Goal: Register for event/course

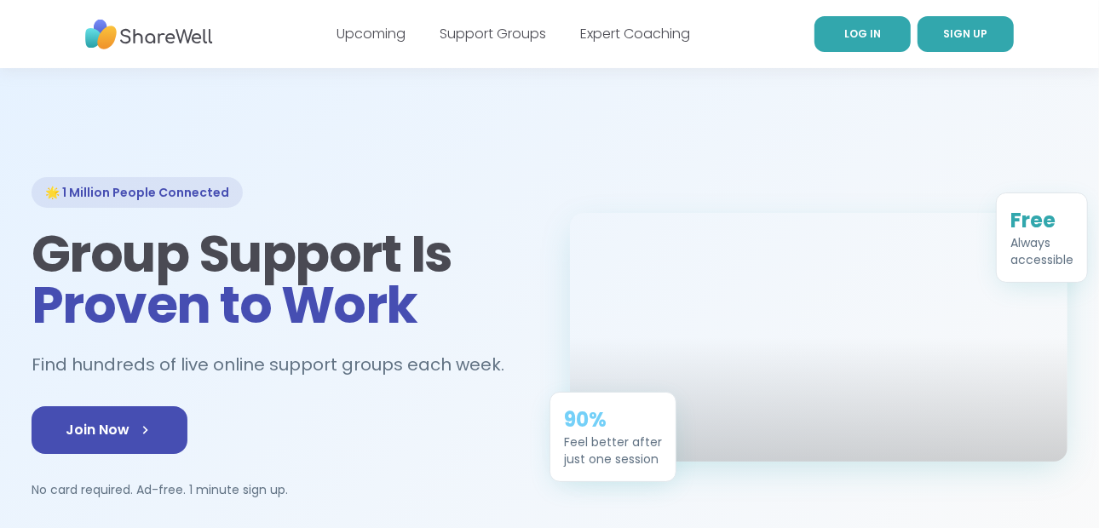
click at [855, 40] on span "LOG IN" at bounding box center [862, 33] width 37 height 14
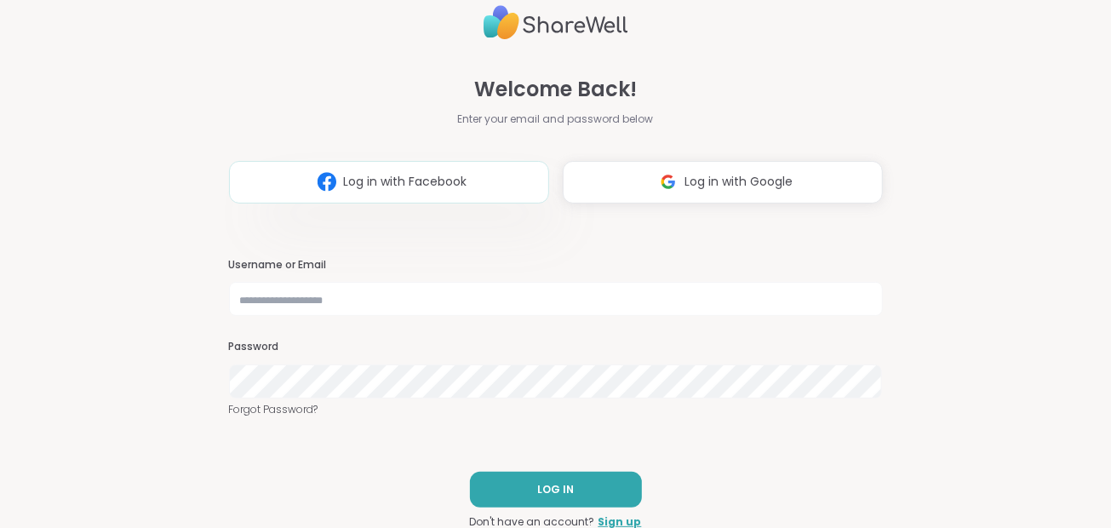
click at [494, 174] on button "Log in with Facebook" at bounding box center [389, 182] width 320 height 43
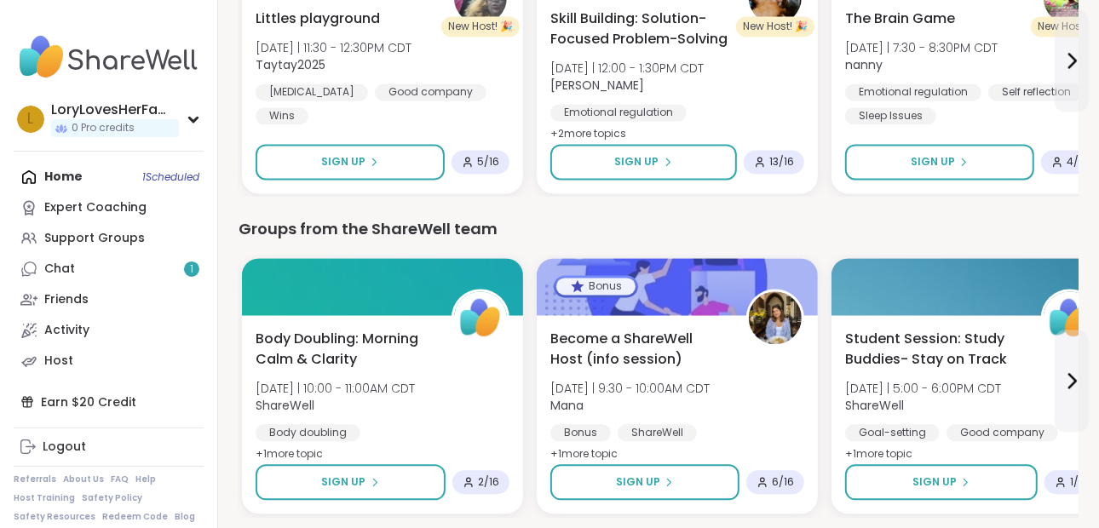
scroll to position [2334, 0]
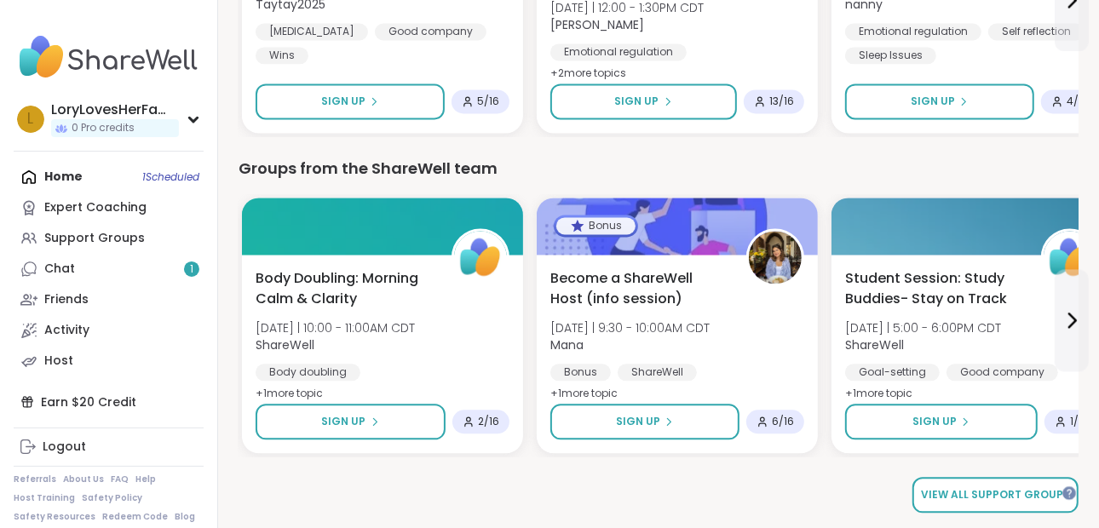
click at [1020, 492] on span "View all support groups" at bounding box center [995, 494] width 149 height 15
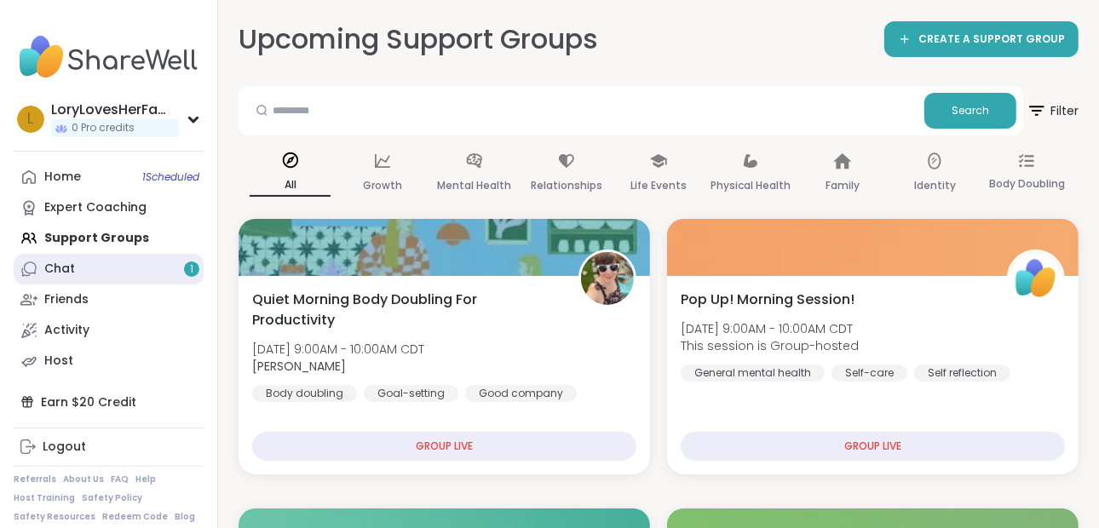
click at [49, 267] on div "Chat 1" at bounding box center [59, 269] width 31 height 17
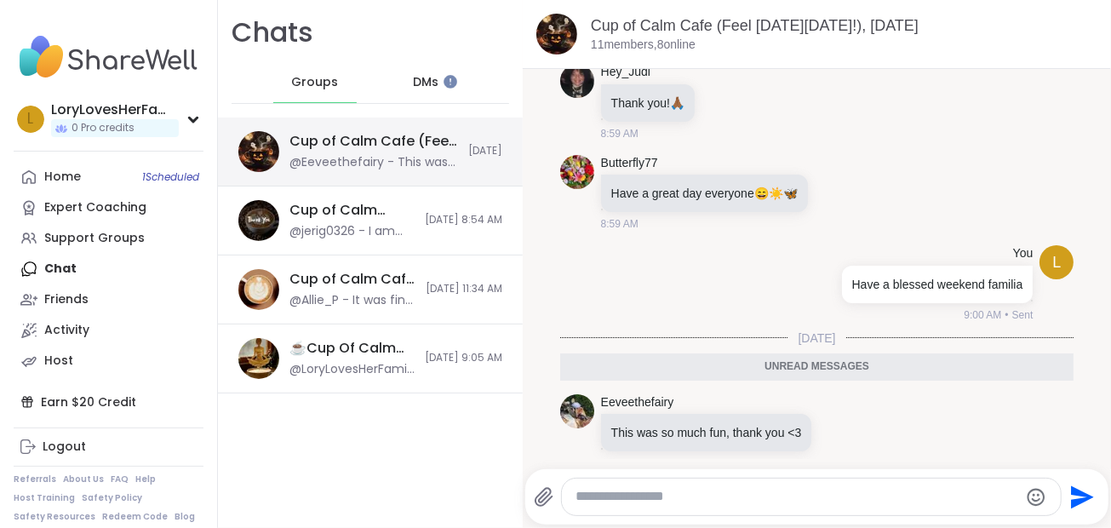
click at [354, 154] on div "@Eeveethefairy - This was so much fun, thank you <3" at bounding box center [374, 162] width 169 height 17
click at [413, 75] on span "DMs" at bounding box center [426, 82] width 26 height 17
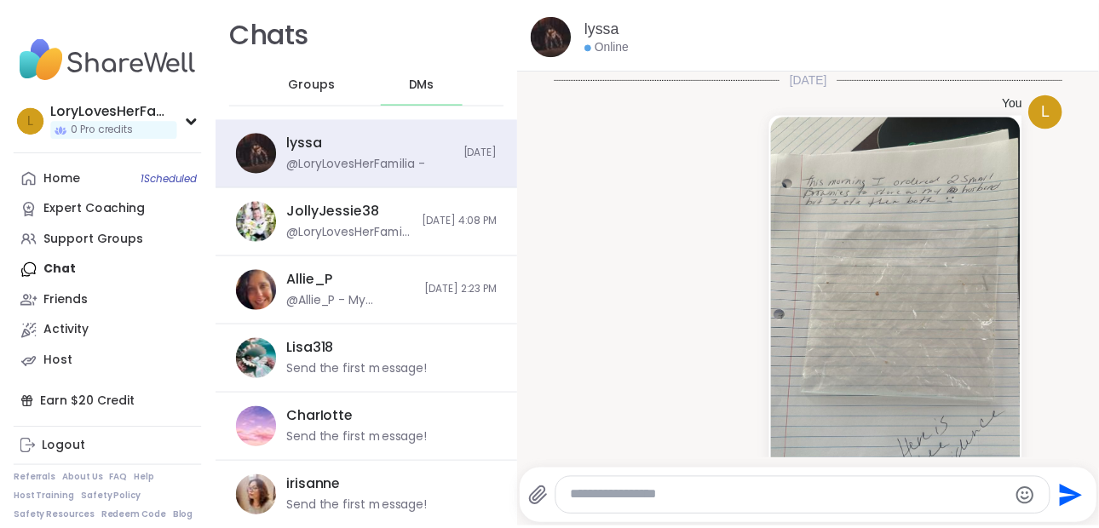
scroll to position [100, 0]
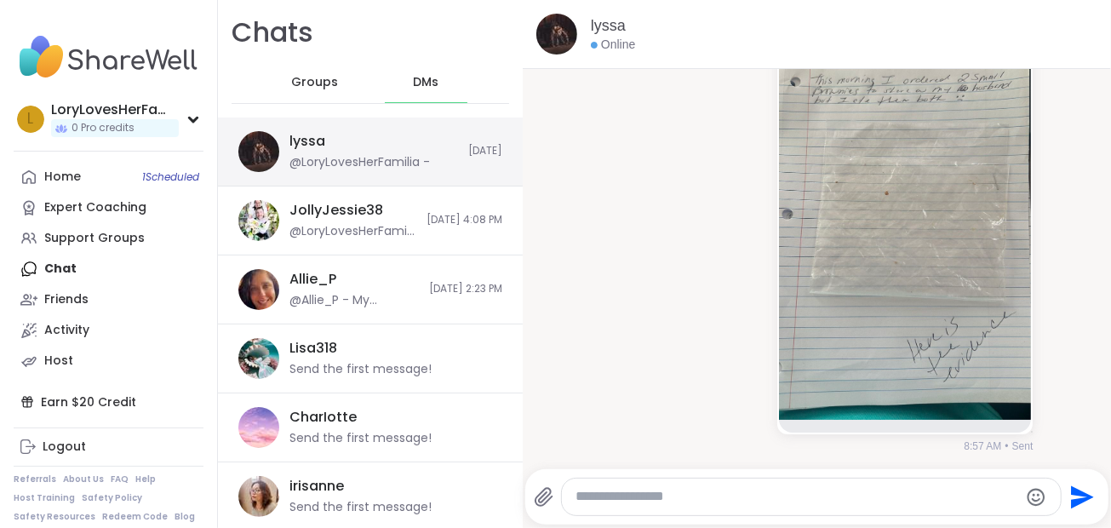
click at [390, 135] on div "lyssa @LoryLovesHerFamilia -" at bounding box center [374, 151] width 169 height 39
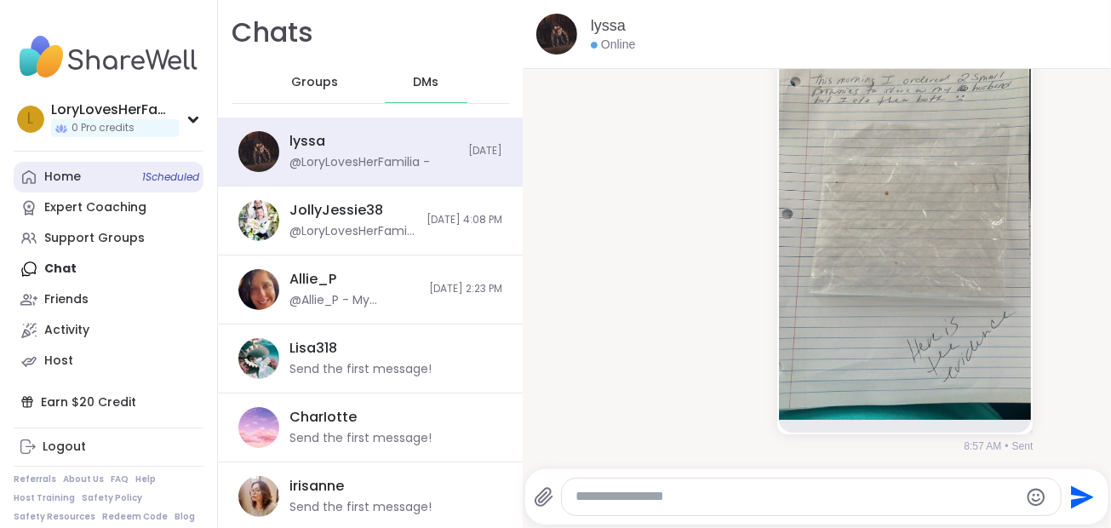
click at [49, 176] on div "Home 1 Scheduled" at bounding box center [62, 177] width 37 height 17
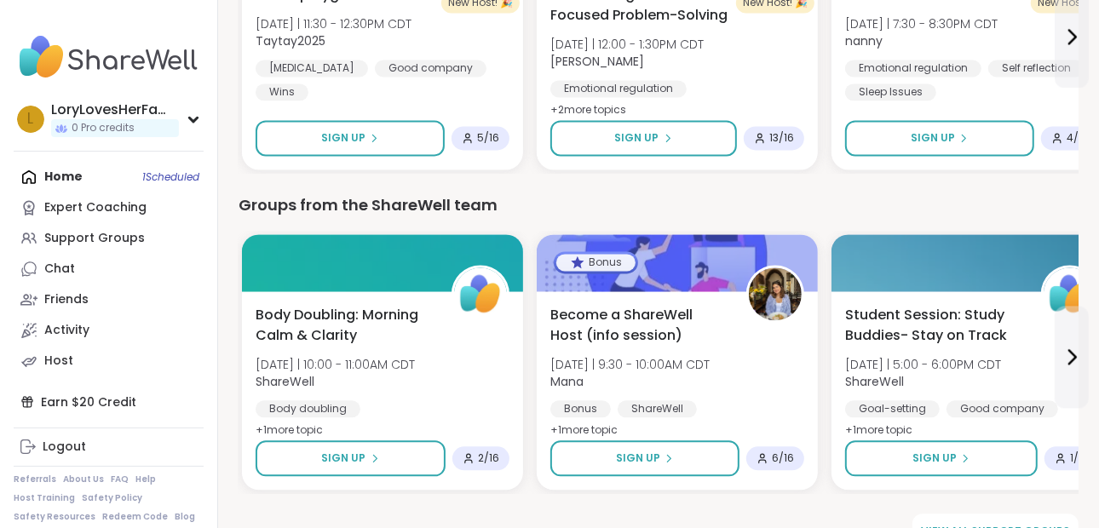
scroll to position [2334, 0]
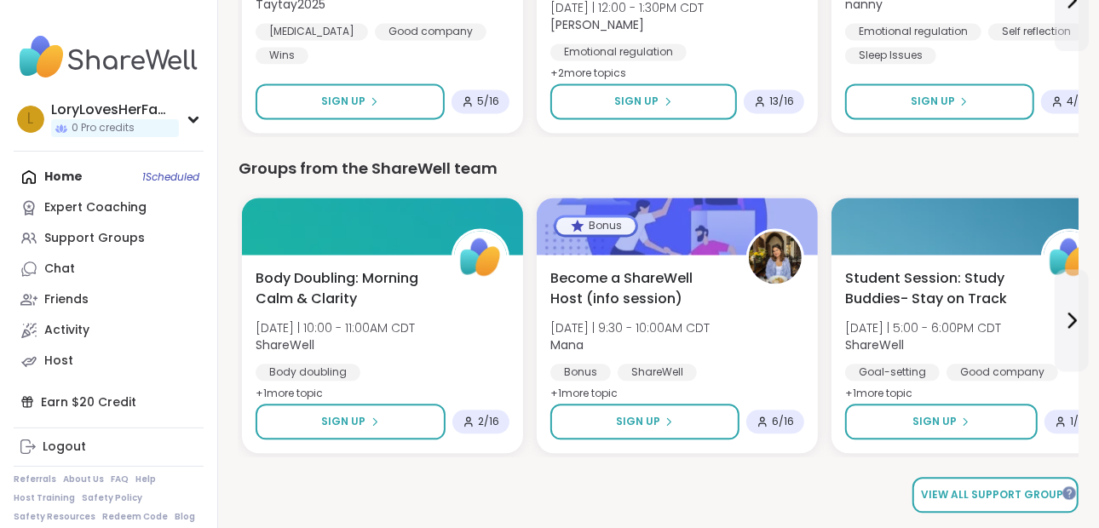
click at [1043, 495] on span "View all support groups" at bounding box center [995, 494] width 149 height 15
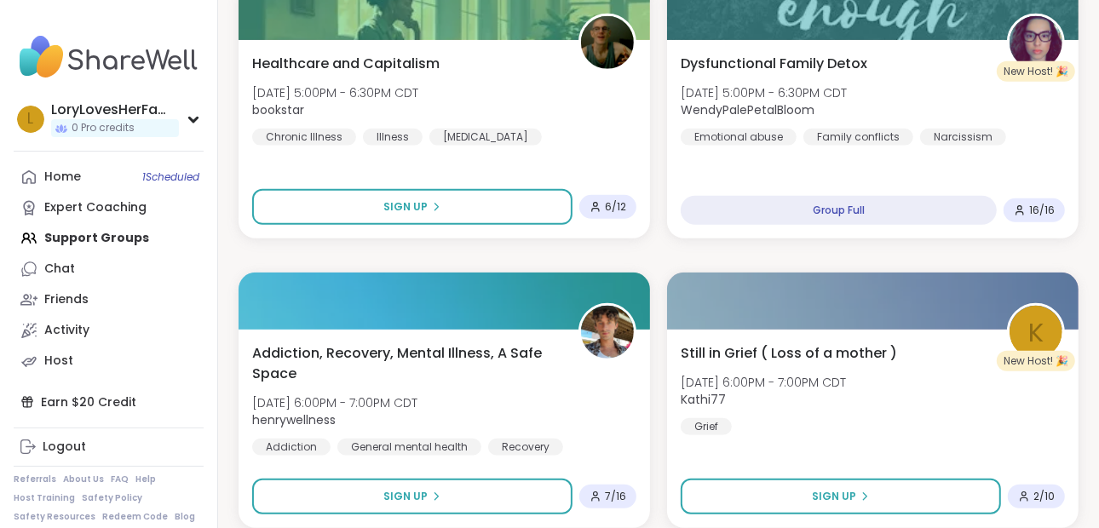
scroll to position [4938, 0]
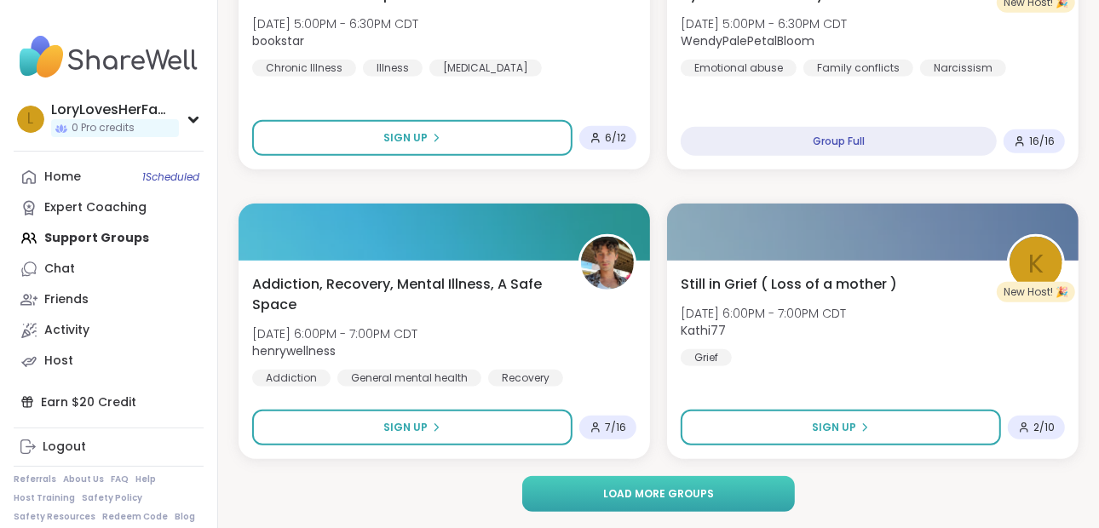
click at [732, 500] on button "Load more groups" at bounding box center [658, 494] width 273 height 36
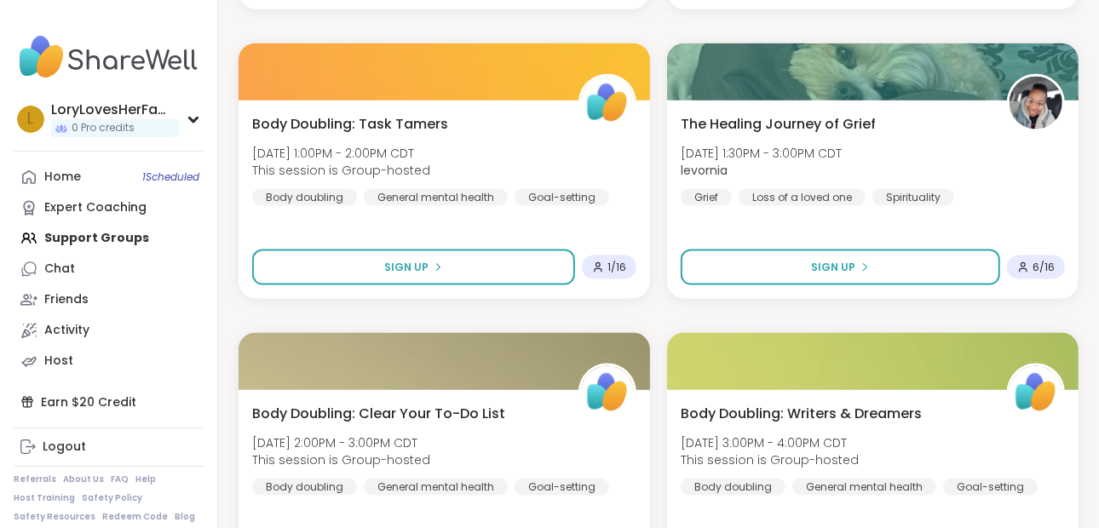
scroll to position [10149, 0]
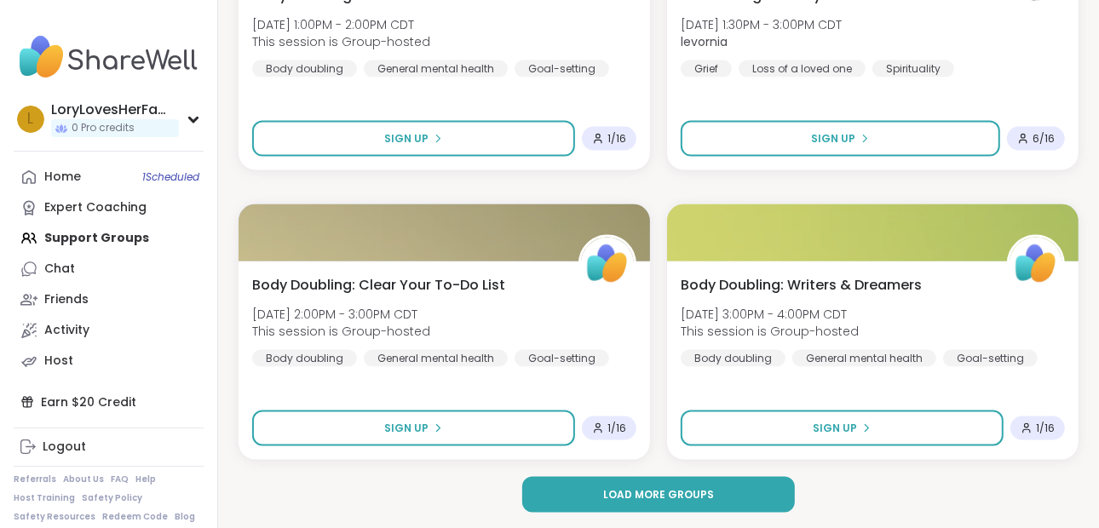
click at [735, 484] on button "Load more groups" at bounding box center [658, 495] width 273 height 36
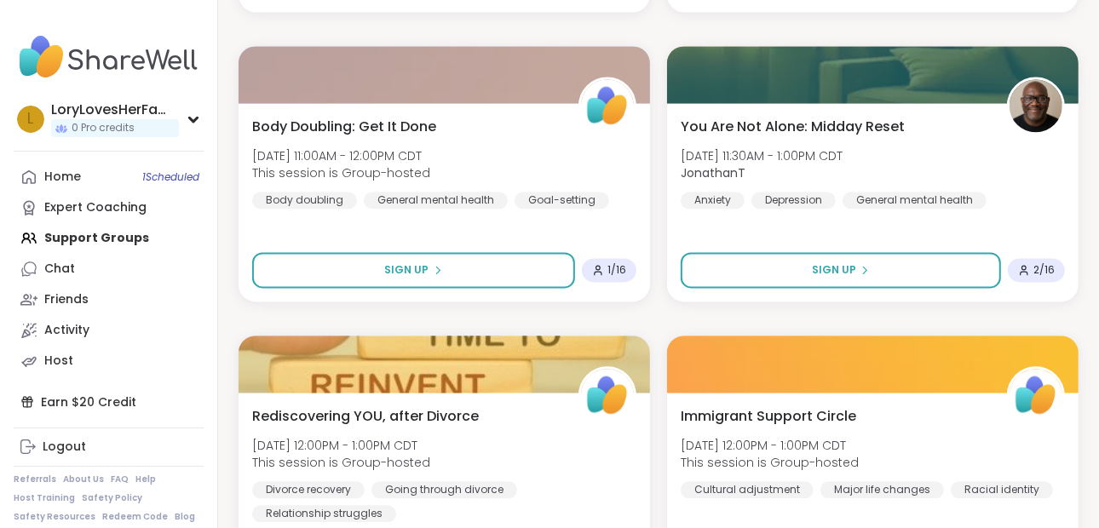
scroll to position [15362, 0]
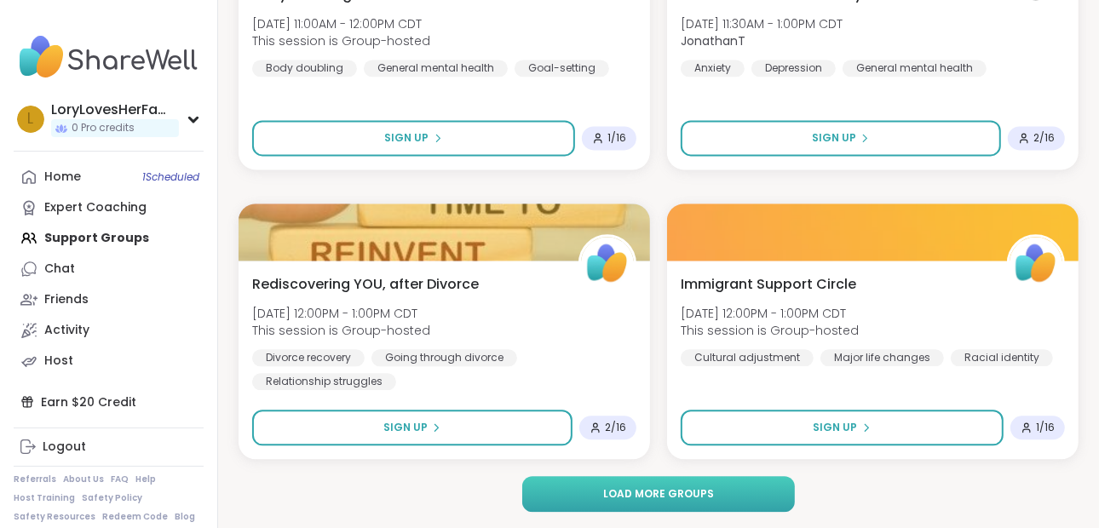
click at [784, 492] on button "Load more groups" at bounding box center [658, 494] width 273 height 36
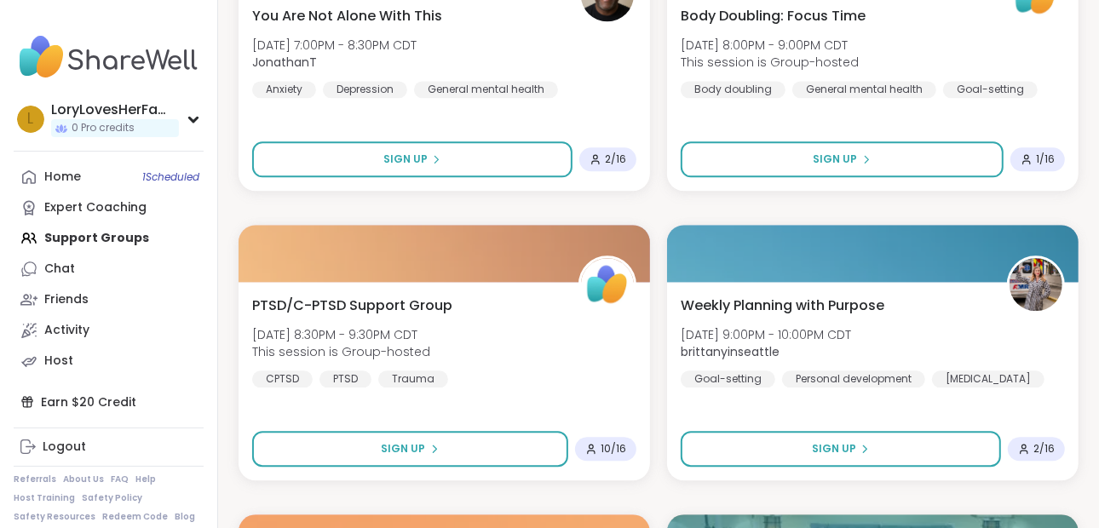
scroll to position [20574, 0]
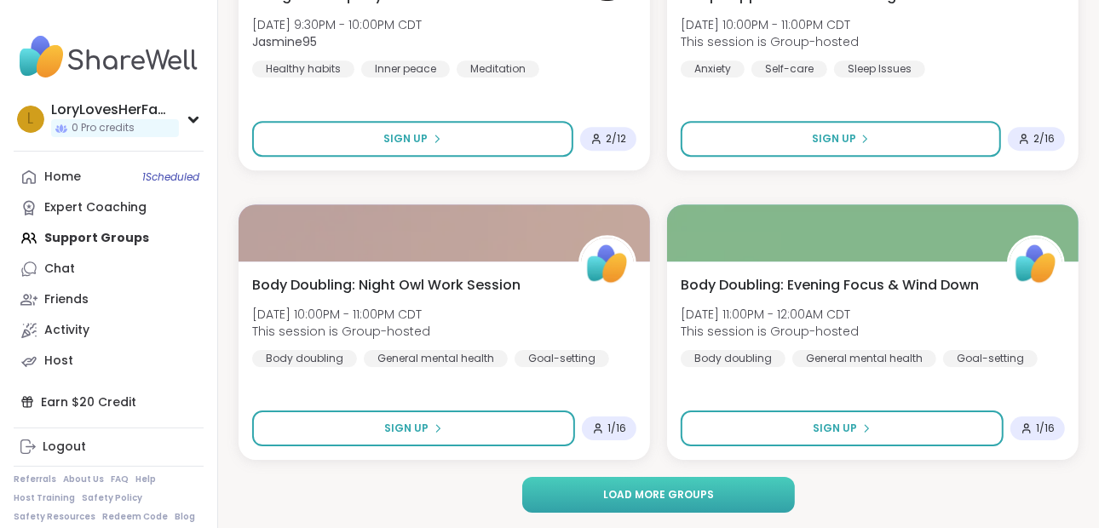
click at [694, 487] on span "Load more groups" at bounding box center [658, 494] width 111 height 15
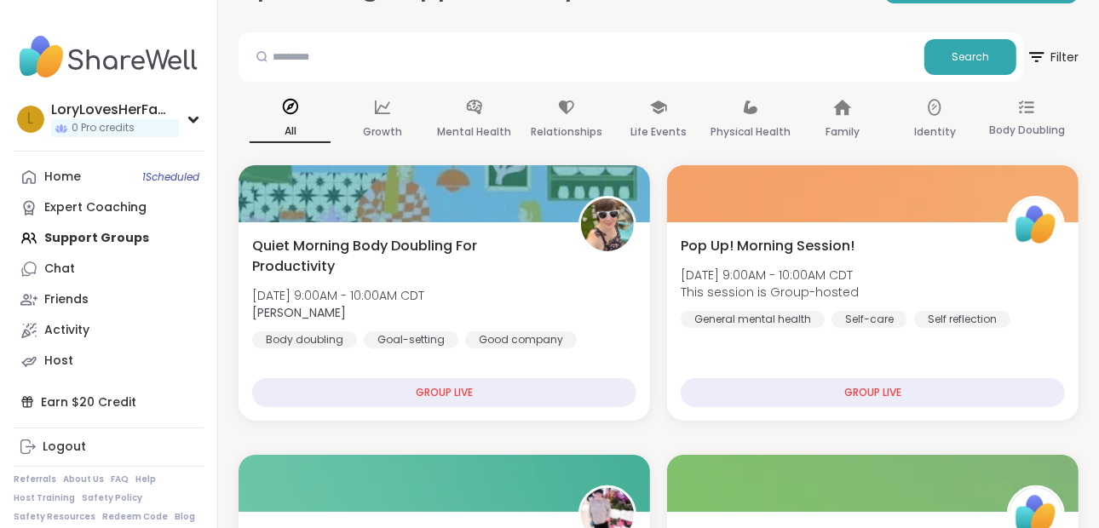
scroll to position [0, 0]
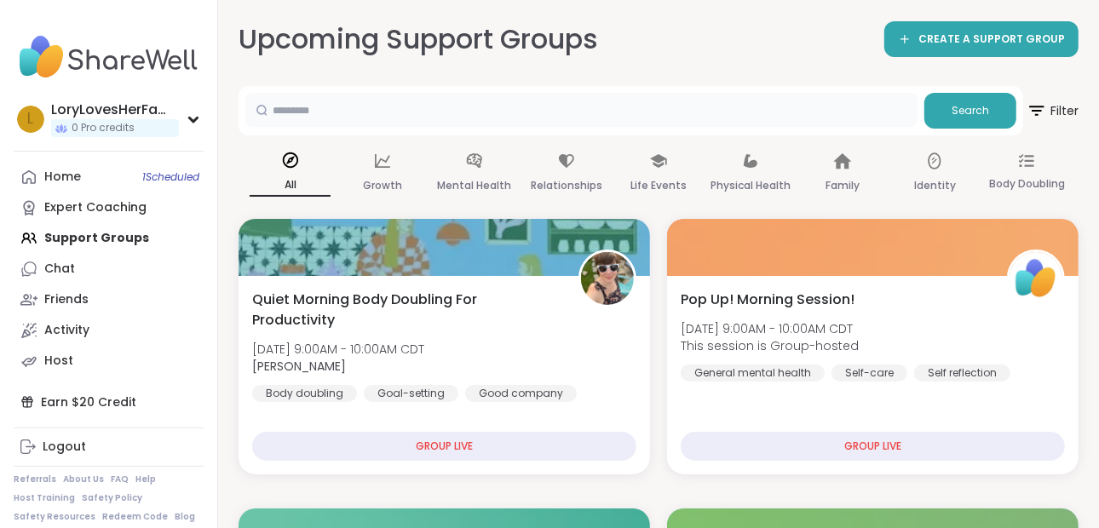
click at [502, 102] on input "text" at bounding box center [581, 110] width 672 height 34
type input "**********"
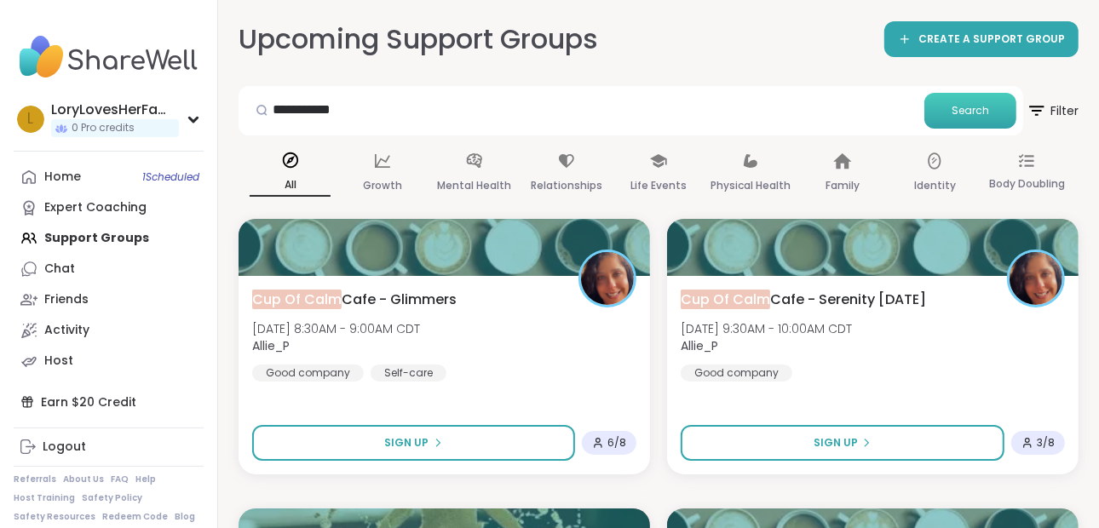
click at [987, 116] on span "Search" at bounding box center [969, 110] width 37 height 15
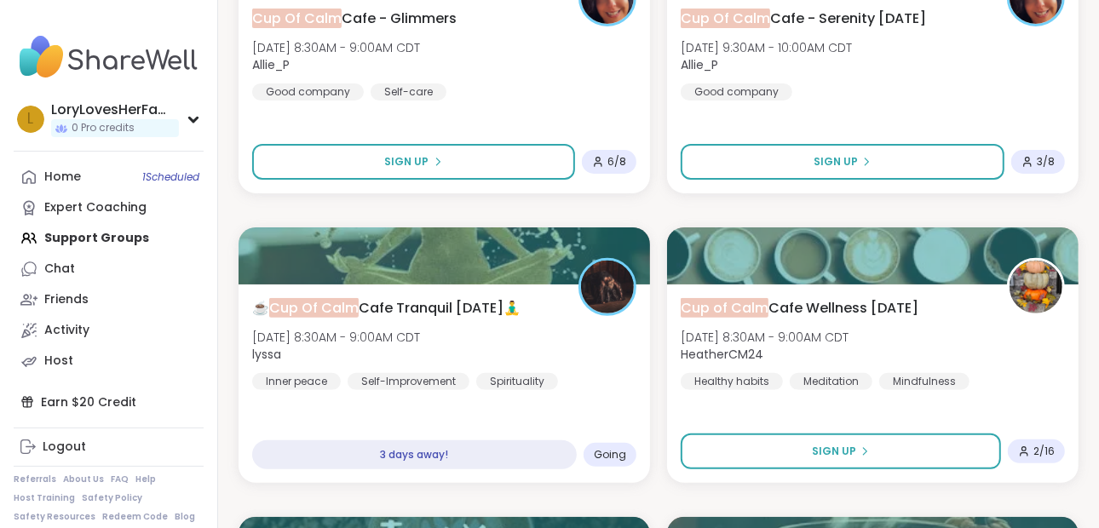
scroll to position [274, 0]
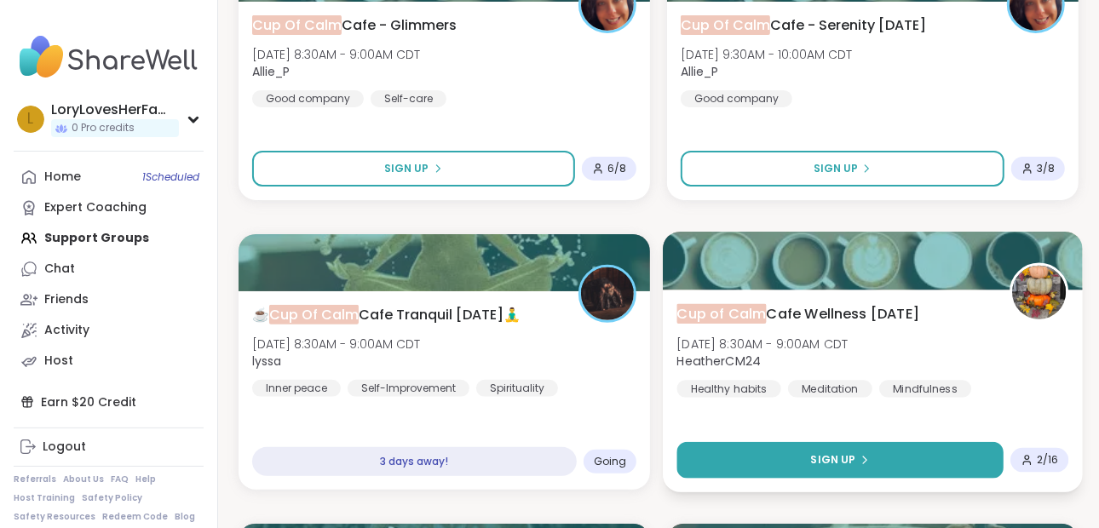
click at [904, 463] on button "Sign Up" at bounding box center [839, 460] width 327 height 37
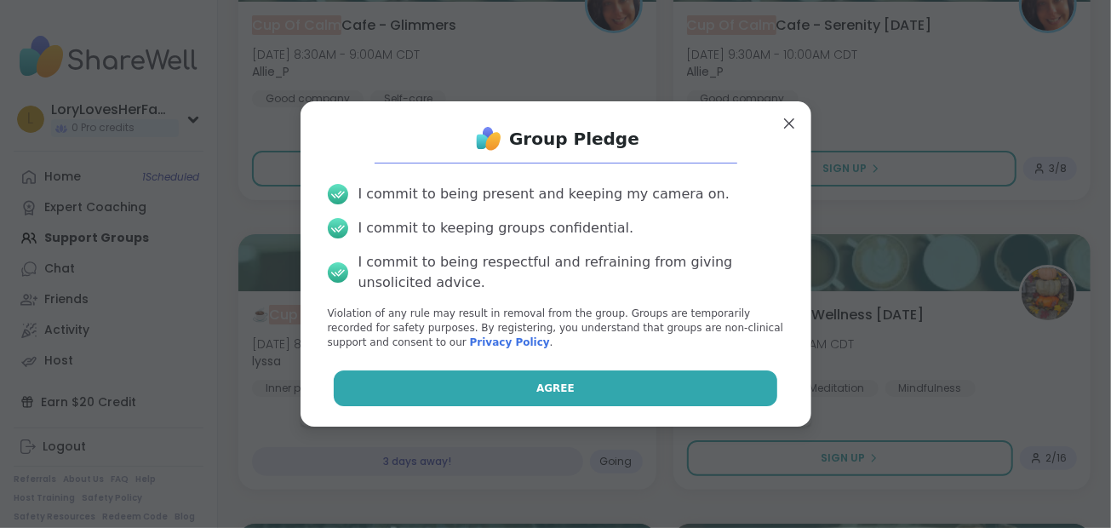
click at [629, 392] on button "Agree" at bounding box center [556, 388] width 444 height 36
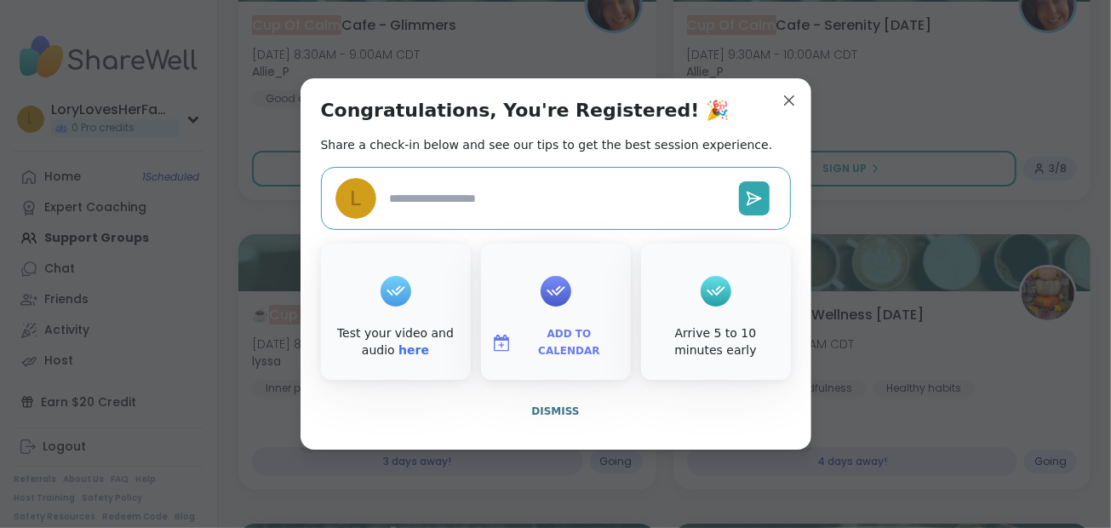
type textarea "*"
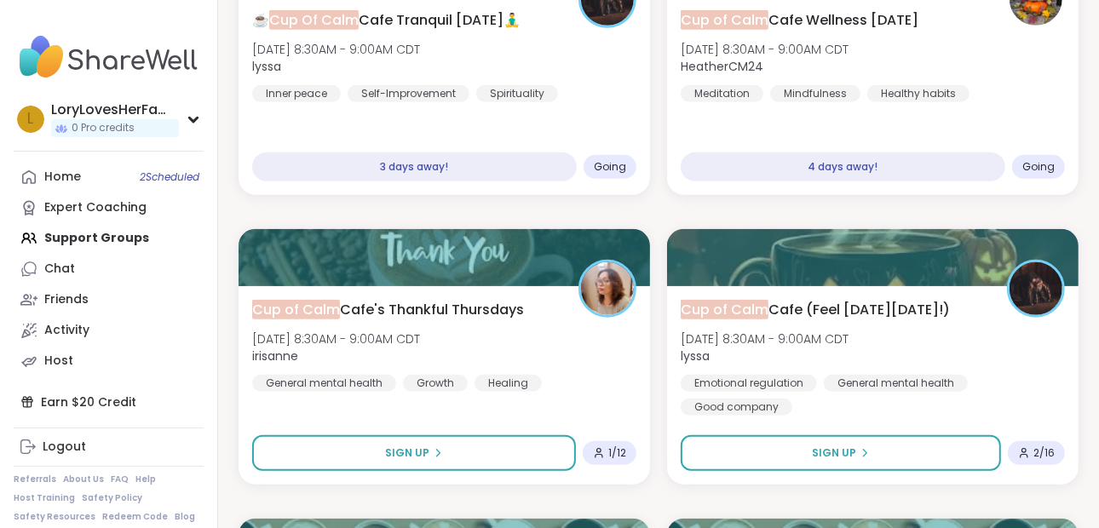
scroll to position [602, 0]
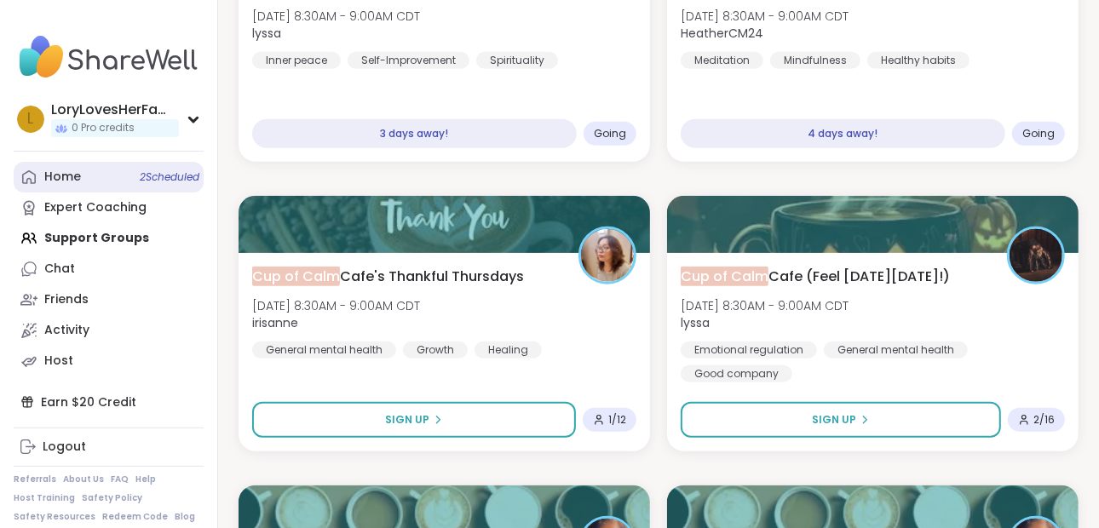
click at [86, 180] on link "Home 2 Scheduled" at bounding box center [109, 177] width 190 height 31
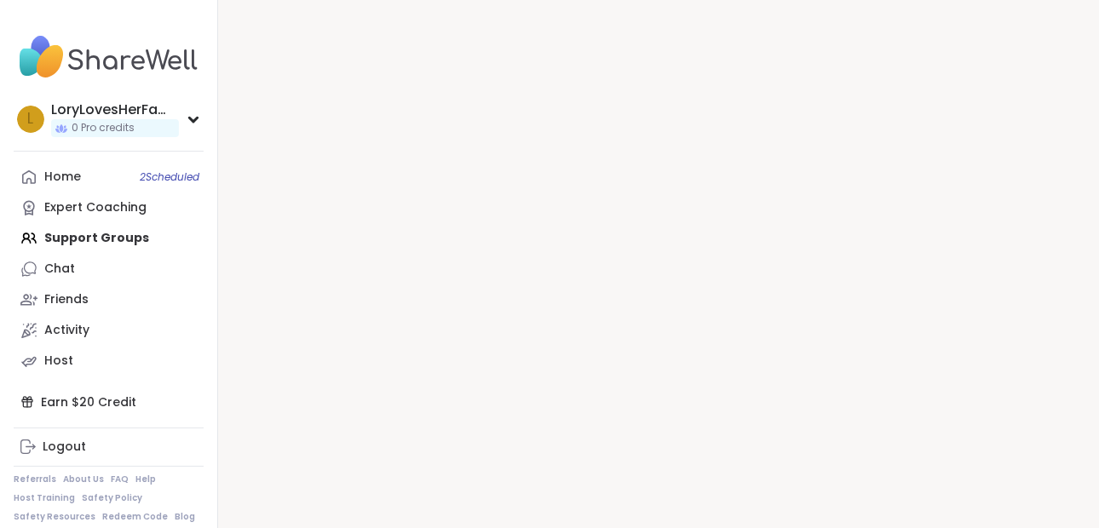
scroll to position [8, 0]
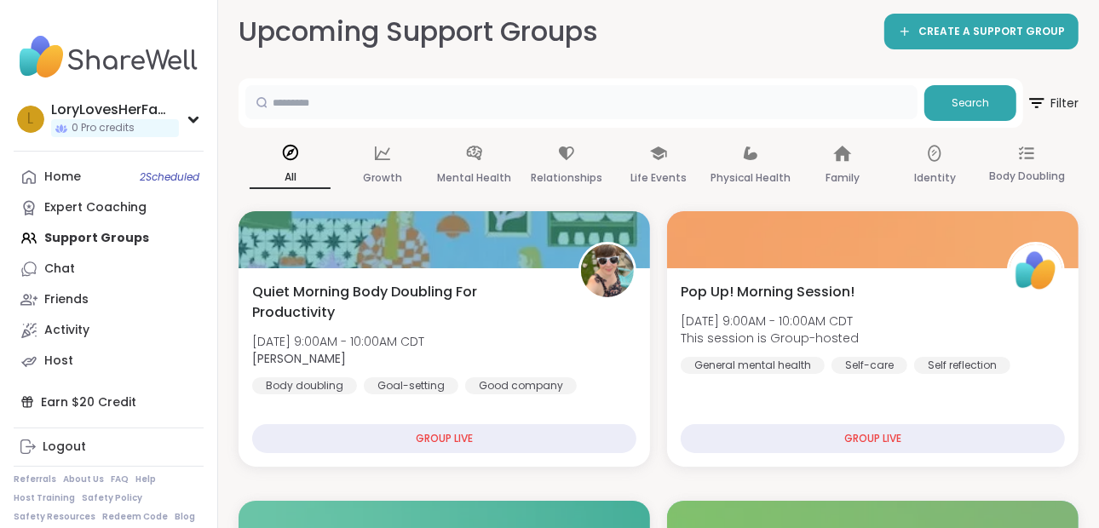
click at [403, 100] on input "text" at bounding box center [581, 102] width 672 height 34
type input "**********"
click at [994, 112] on button "Search" at bounding box center [970, 103] width 92 height 36
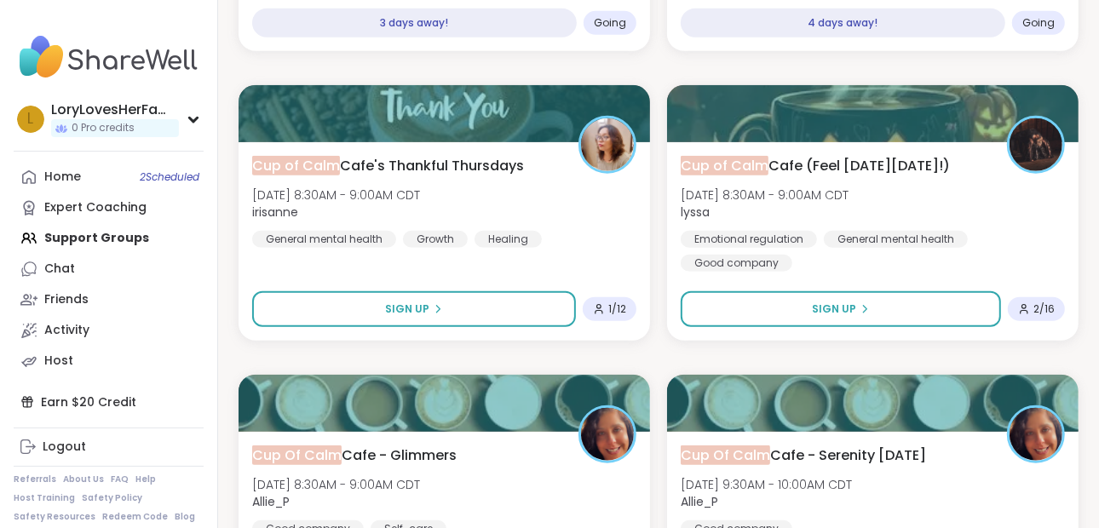
scroll to position [732, 0]
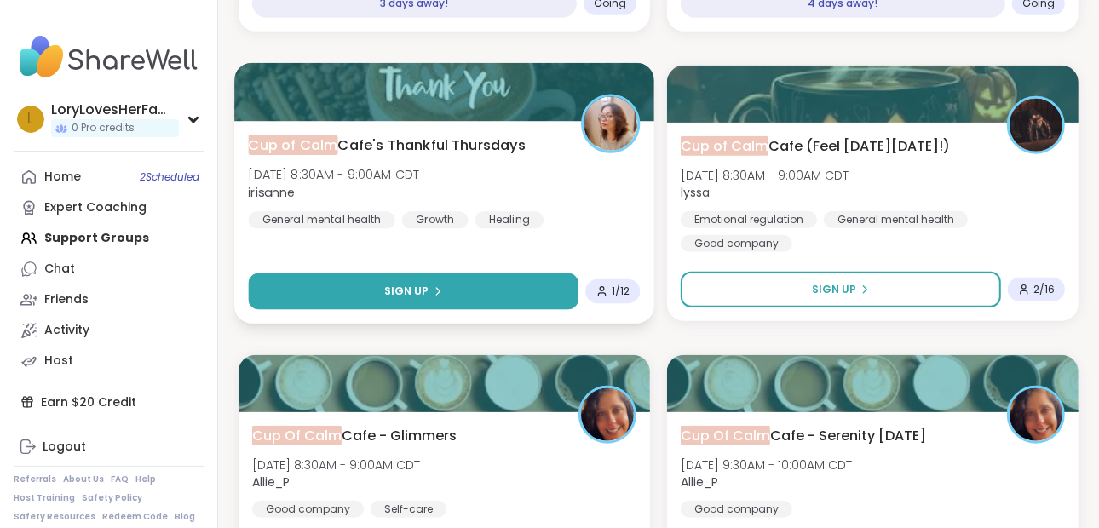
click at [514, 283] on button "Sign Up" at bounding box center [413, 291] width 330 height 37
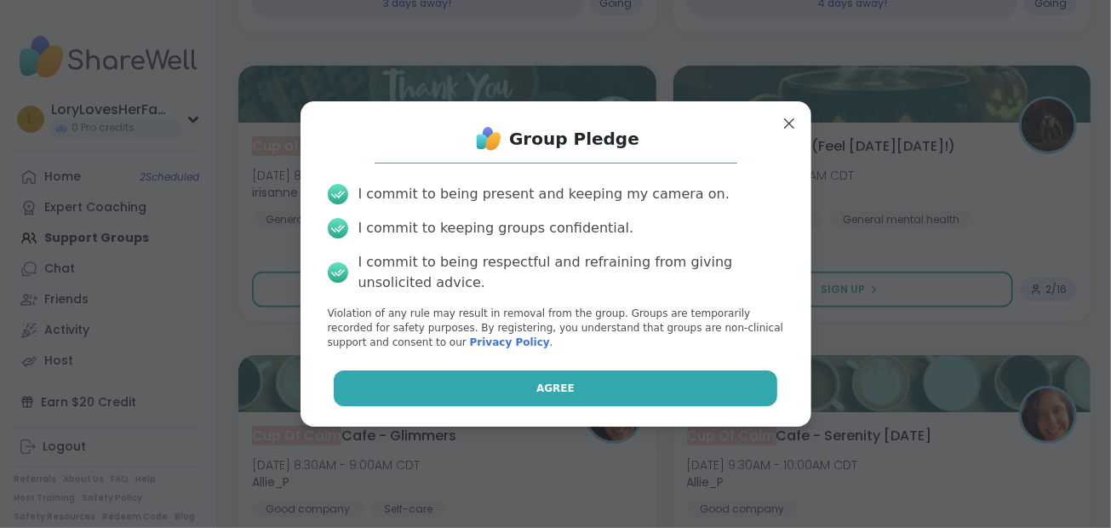
click at [537, 381] on span "Agree" at bounding box center [556, 388] width 38 height 15
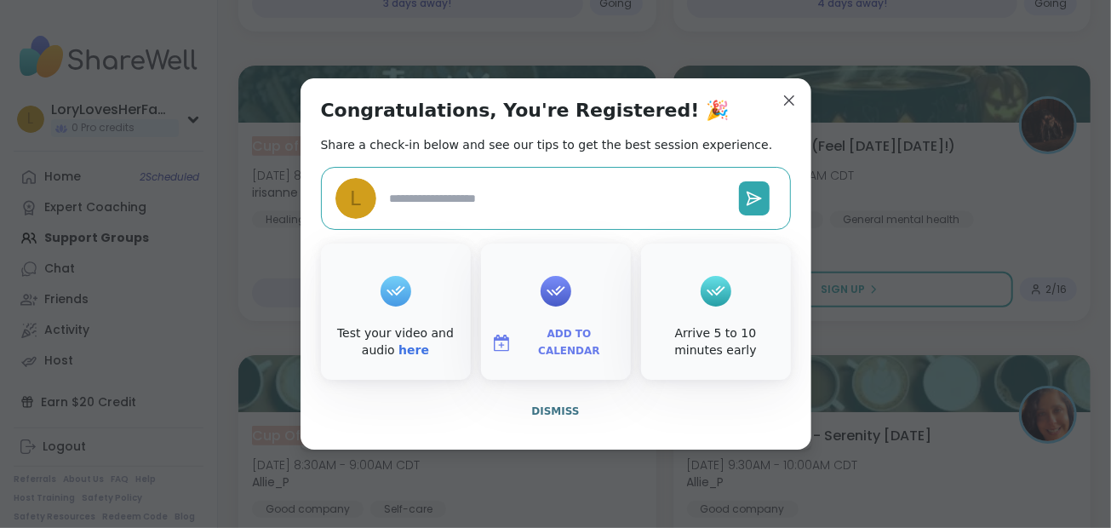
type textarea "*"
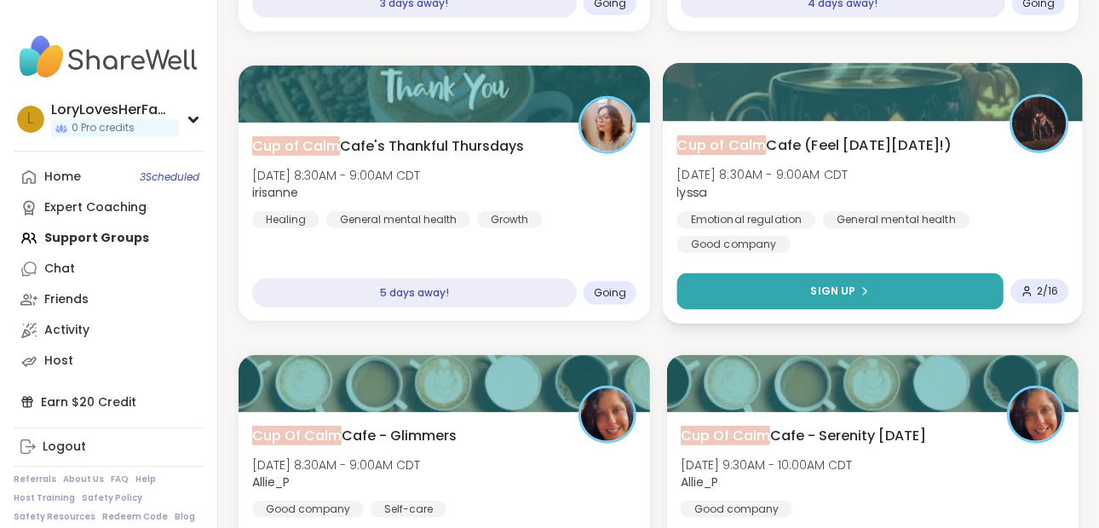
click at [912, 281] on button "Sign Up" at bounding box center [839, 291] width 327 height 37
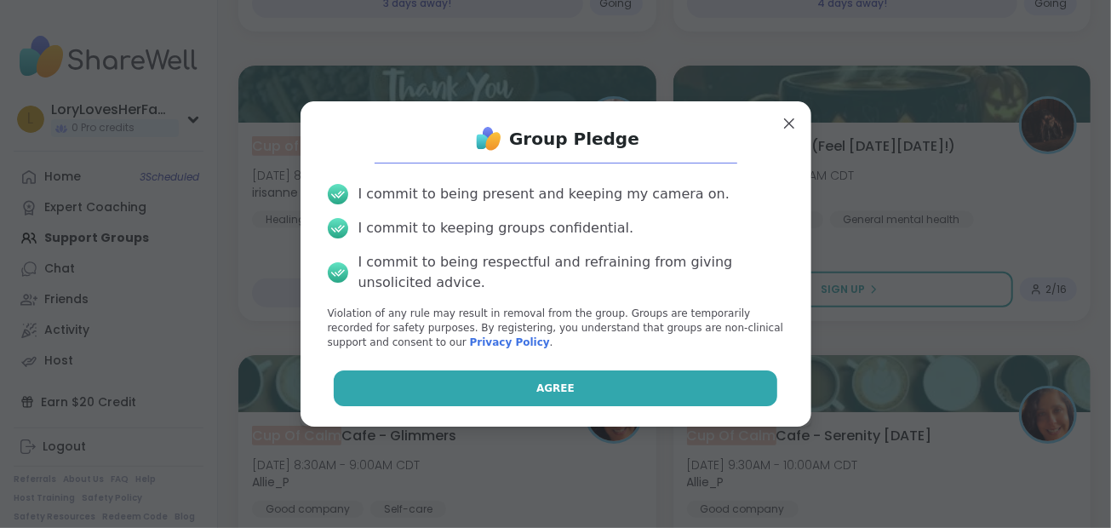
click at [692, 376] on button "Agree" at bounding box center [556, 388] width 444 height 36
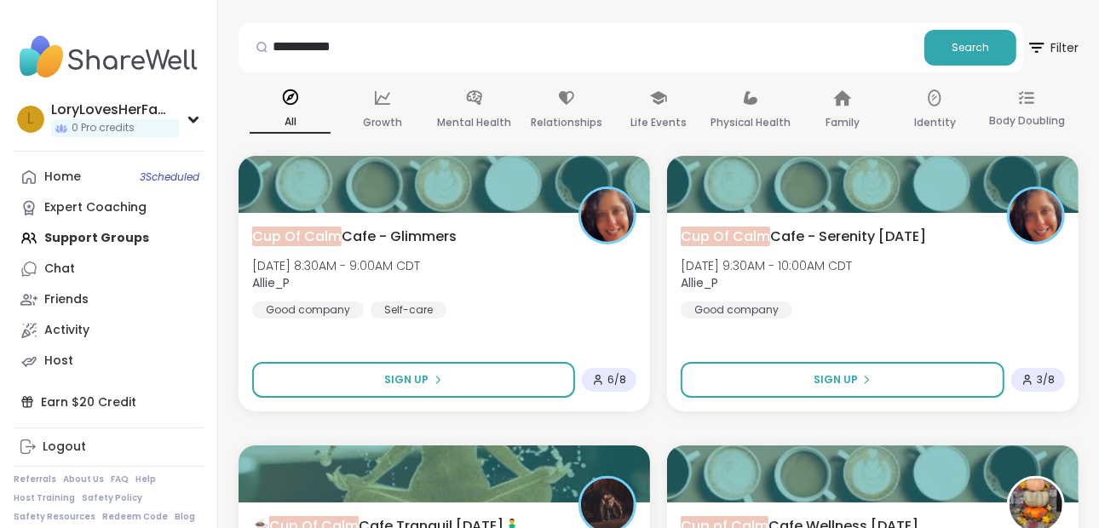
scroll to position [0, 0]
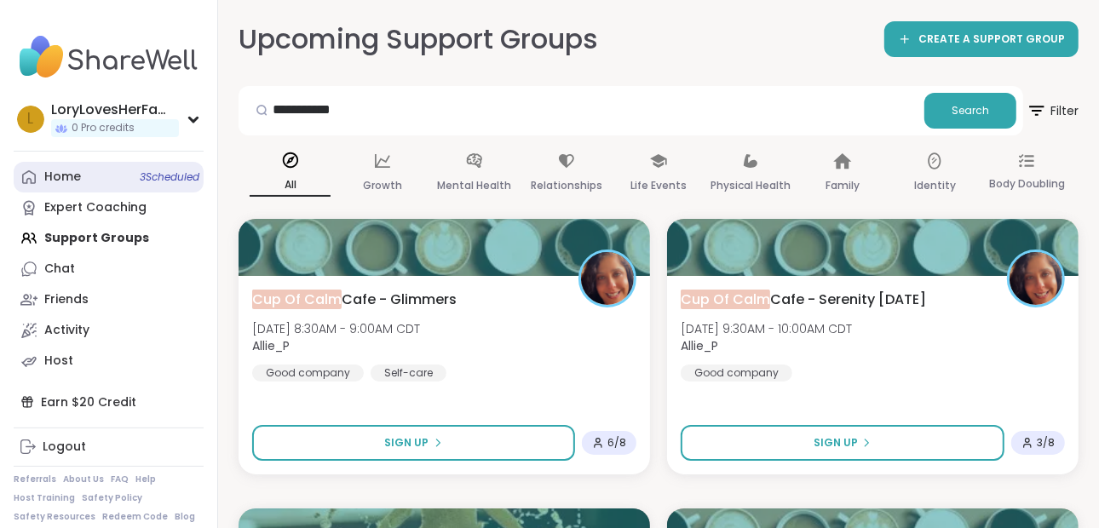
click at [68, 183] on div "Home 3 Scheduled" at bounding box center [62, 177] width 37 height 17
